Goal: Transaction & Acquisition: Book appointment/travel/reservation

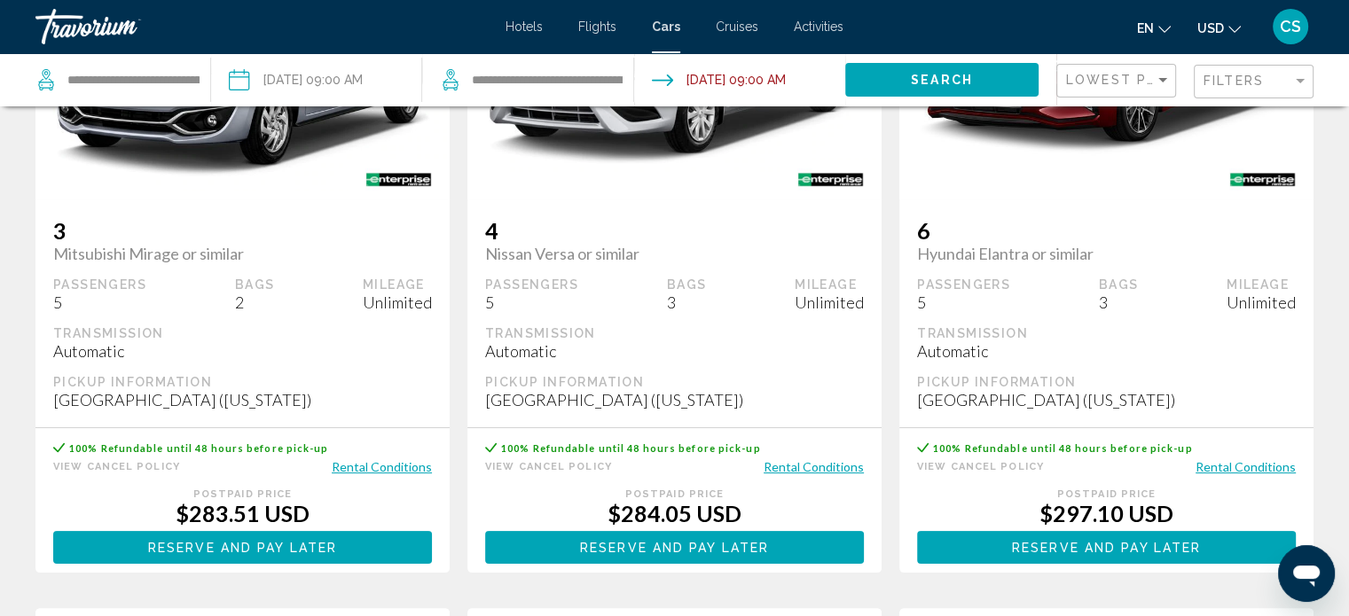
scroll to position [319, 0]
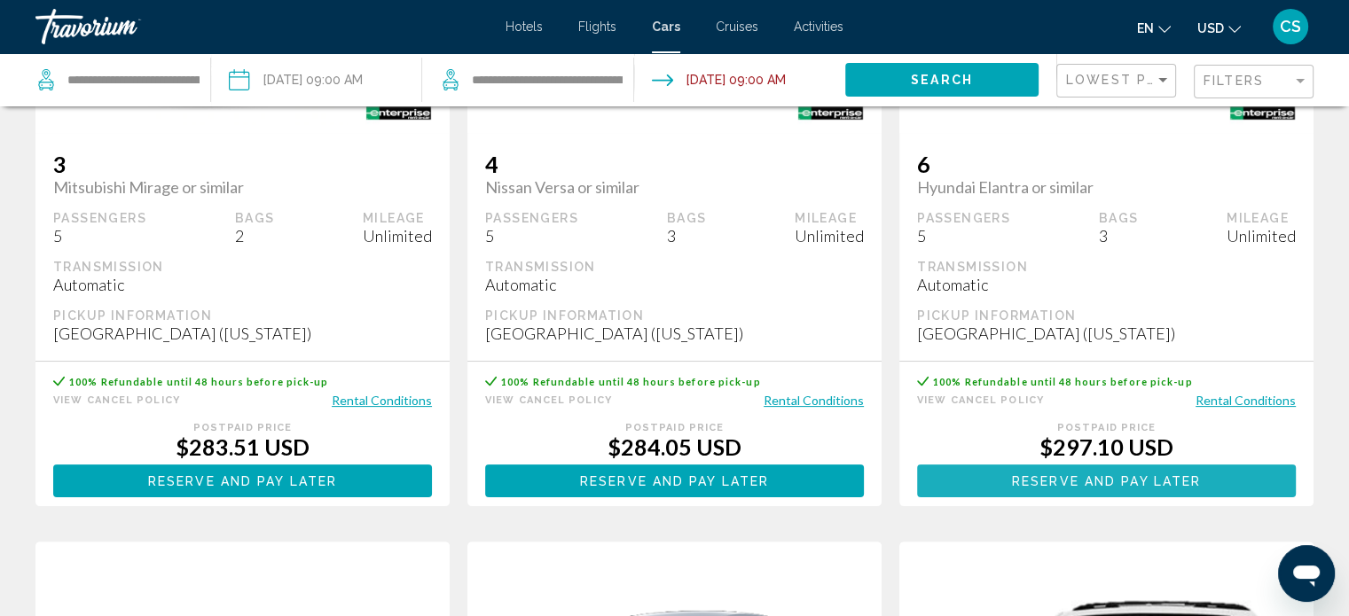
click at [1101, 478] on span "Reserve and pay later" at bounding box center [1106, 481] width 189 height 14
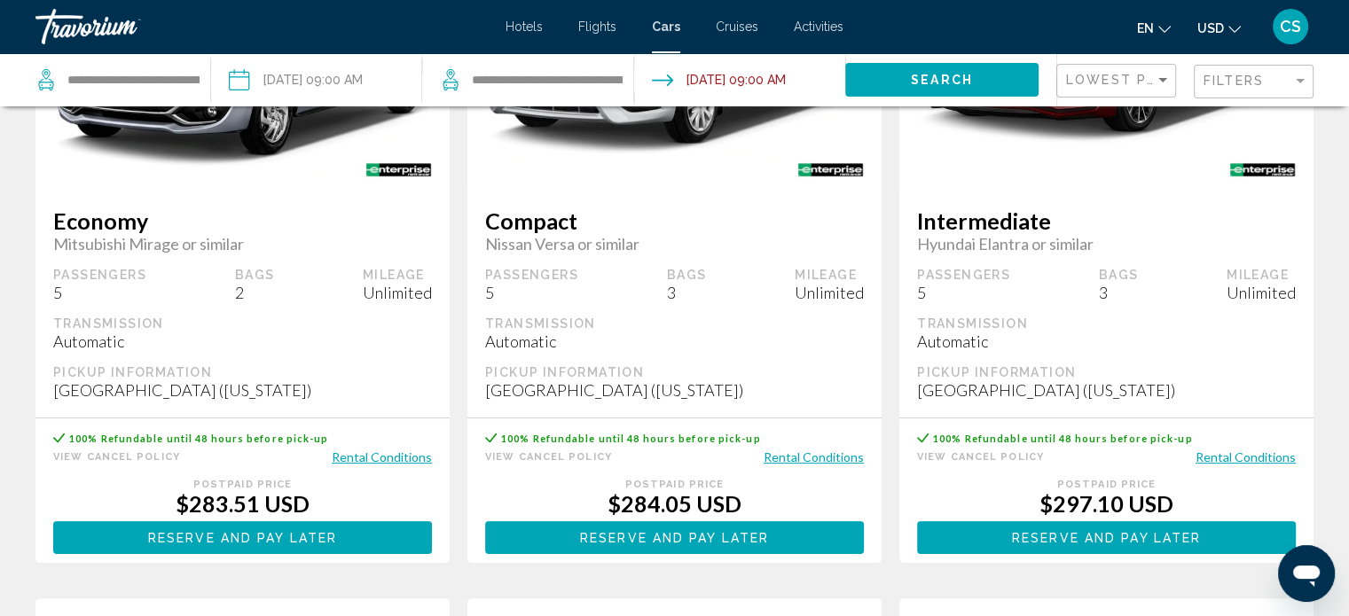
scroll to position [266, 0]
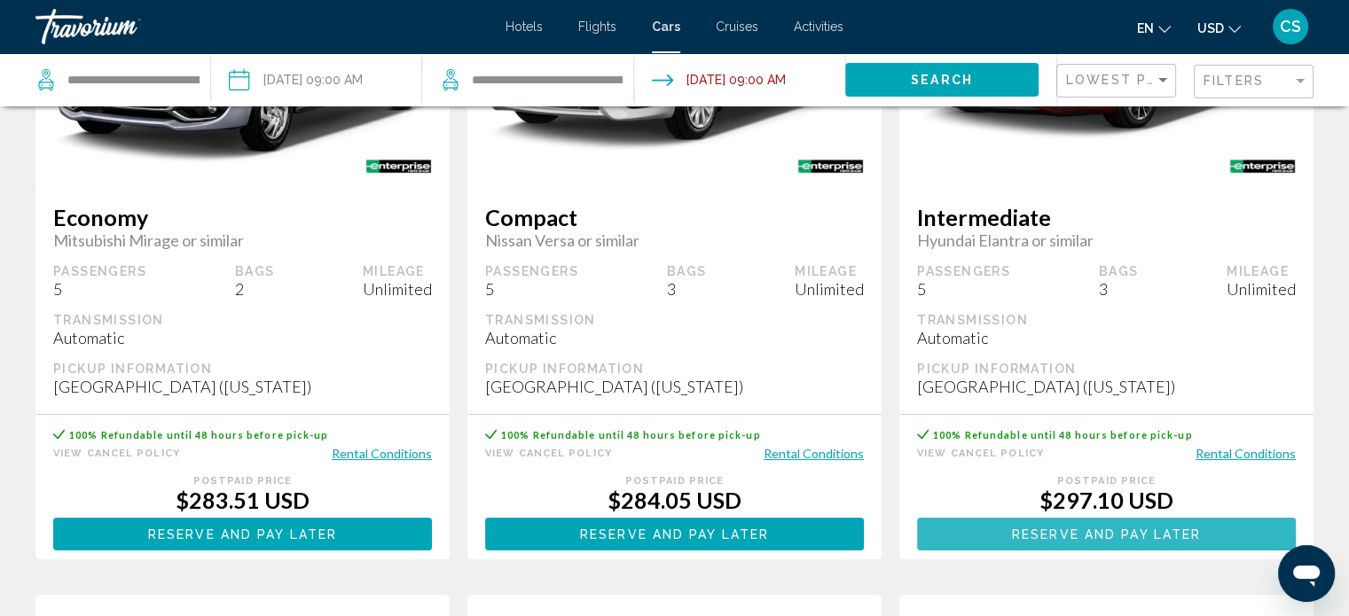
click at [1129, 528] on span "Reserve and pay later" at bounding box center [1106, 535] width 189 height 14
